Goal: Information Seeking & Learning: Learn about a topic

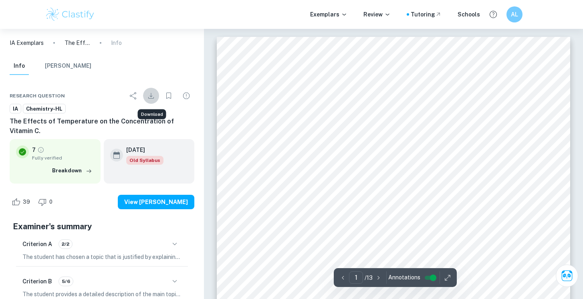
click at [149, 99] on icon "Download" at bounding box center [151, 96] width 10 height 10
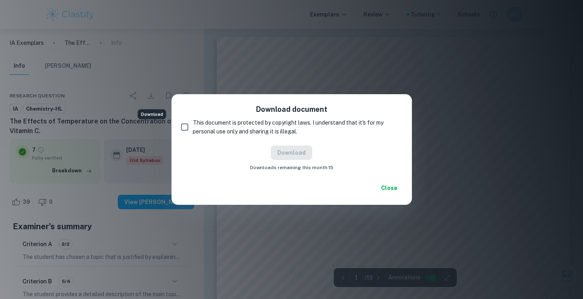
click at [233, 126] on span "This document is protected by copyright laws. I understand that it's for my per…" at bounding box center [294, 127] width 203 height 18
click at [193, 126] on input "This document is protected by copyright laws. I understand that it's for my per…" at bounding box center [185, 127] width 16 height 16
checkbox input "true"
click at [299, 155] on button "Download" at bounding box center [291, 153] width 41 height 14
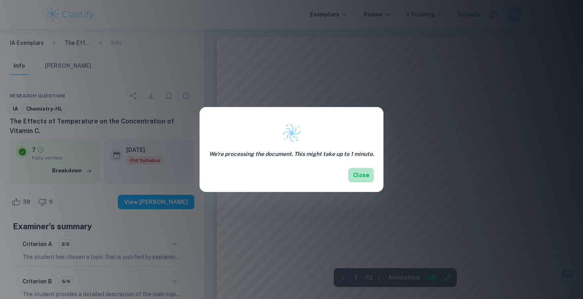
click at [362, 176] on button "Close" at bounding box center [361, 175] width 26 height 14
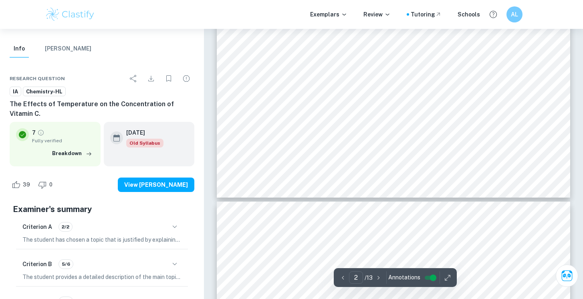
scroll to position [902, 0]
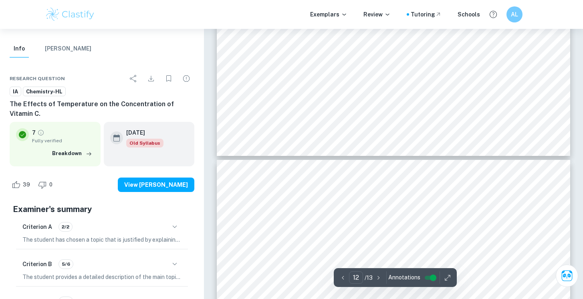
type input "13"
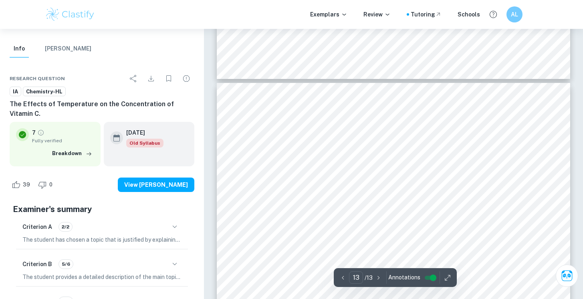
scroll to position [6344, 0]
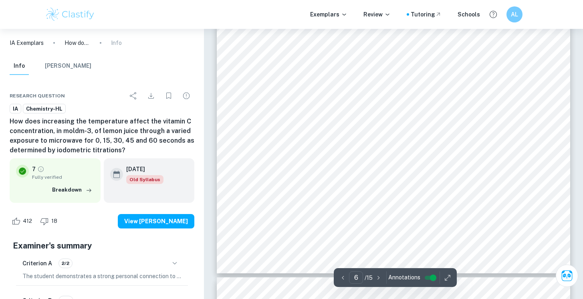
scroll to position [2853, 0]
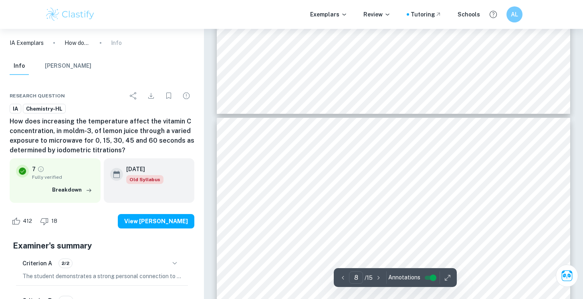
type input "7"
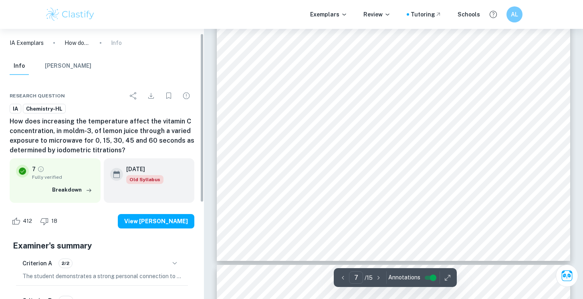
scroll to position [21, 0]
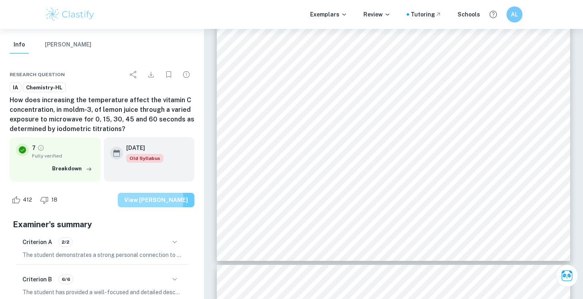
click at [161, 200] on button "View [PERSON_NAME]" at bounding box center [156, 200] width 77 height 14
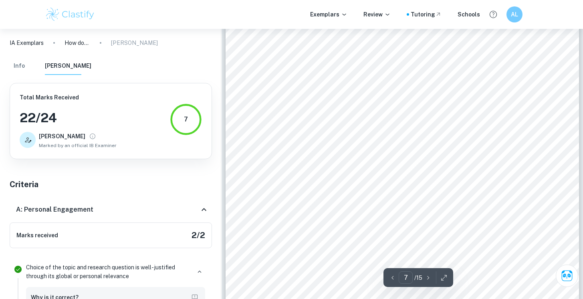
scroll to position [3327, 0]
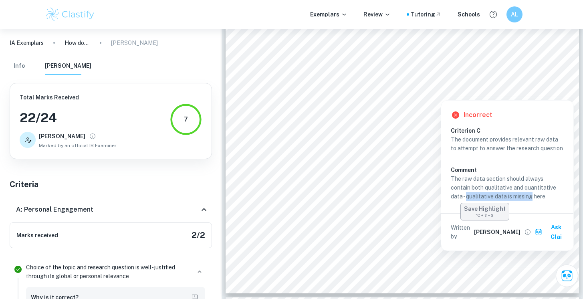
drag, startPoint x: 452, startPoint y: 198, endPoint x: 517, endPoint y: 198, distance: 64.9
click at [517, 198] on p "The raw data section should always contain both qualitative and quantitative da…" at bounding box center [507, 187] width 113 height 26
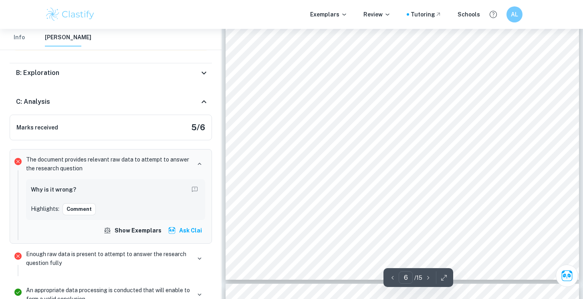
scroll to position [2842, 0]
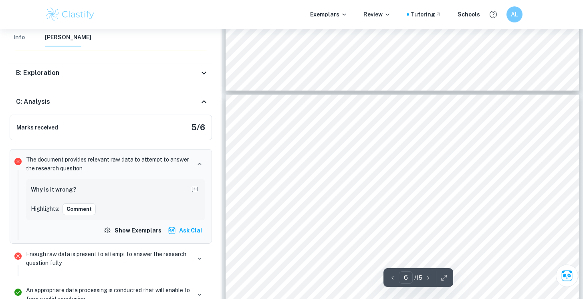
type input "7"
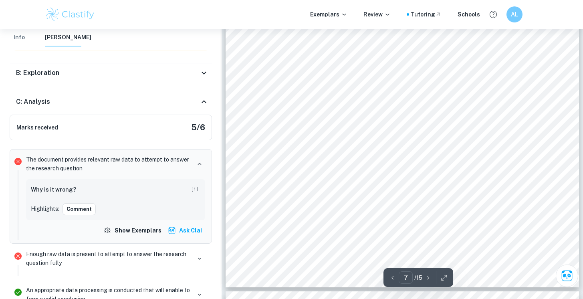
scroll to position [3333, 0]
